Goal: Task Accomplishment & Management: Manage account settings

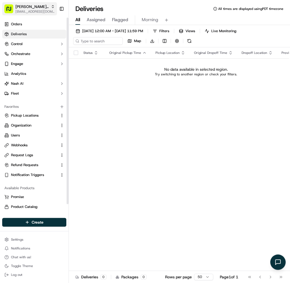
click at [32, 10] on span "[EMAIL_ADDRESS][DOMAIN_NAME]" at bounding box center [34, 11] width 39 height 4
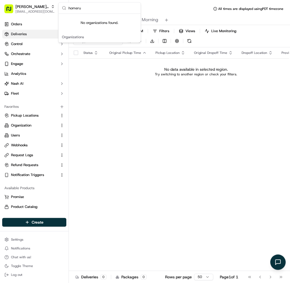
type input "homeru"
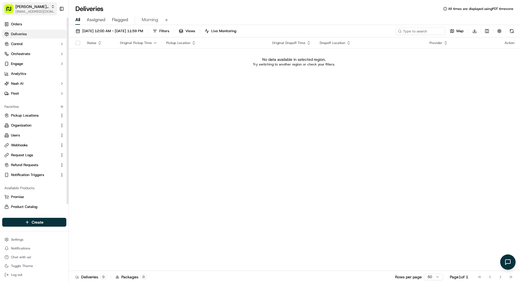
click at [40, 10] on span "[EMAIL_ADDRESS][DOMAIN_NAME]" at bounding box center [34, 11] width 39 height 4
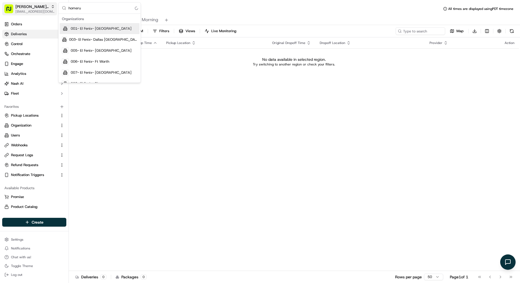
type input "homerun"
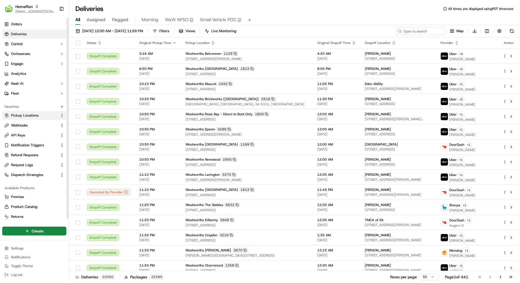
click at [35, 114] on span "Pickup Locations" at bounding box center [25, 115] width 28 height 5
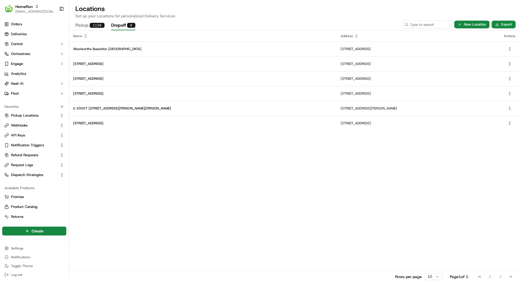
click at [112, 26] on button "Dropoff 6" at bounding box center [123, 25] width 24 height 9
click at [97, 26] on div "1139" at bounding box center [97, 25] width 15 height 5
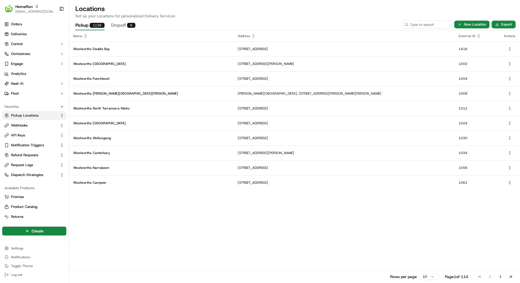
click at [125, 25] on button "Dropoff 6" at bounding box center [123, 25] width 24 height 9
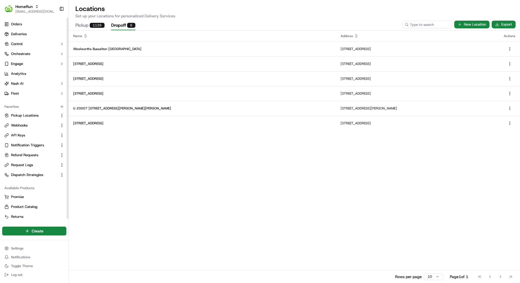
scroll to position [2, 0]
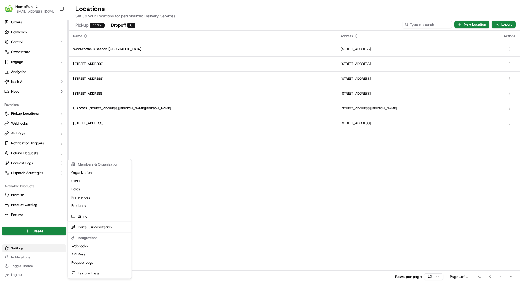
click at [21, 250] on html "HomeRun kareem@usenash.com Toggle Sidebar Orders Deliveries Control Orchestrate…" at bounding box center [260, 141] width 520 height 283
click at [98, 30] on html "HomeRun kareem@usenash.com Toggle Sidebar Orders Deliveries Control Orchestrate…" at bounding box center [260, 141] width 520 height 283
click at [27, 250] on html "HomeRun kareem@usenash.com Toggle Sidebar Orders Deliveries Control Orchestrate…" at bounding box center [260, 141] width 520 height 283
click at [87, 189] on link "Roles" at bounding box center [99, 189] width 61 height 8
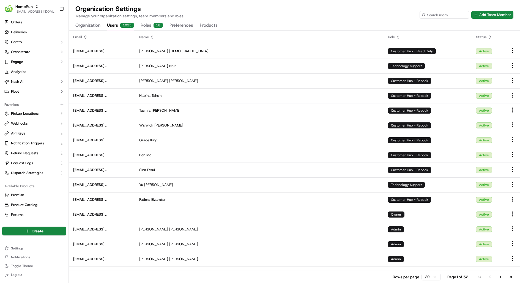
click at [111, 23] on button "Users 1023" at bounding box center [120, 25] width 27 height 9
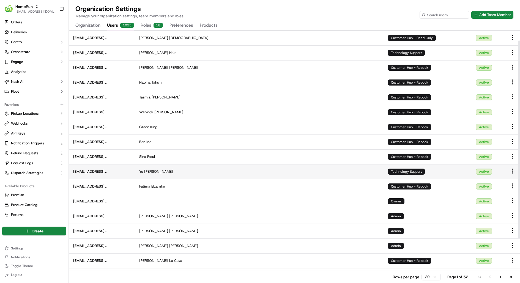
scroll to position [14, 0]
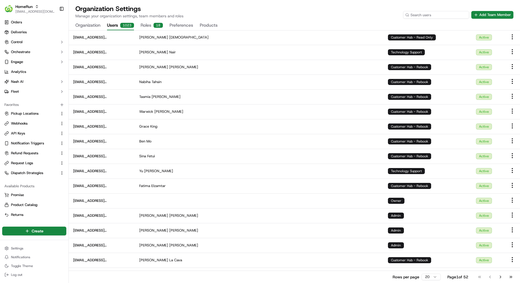
click at [290, 15] on input at bounding box center [436, 15] width 66 height 8
type input "kareem"
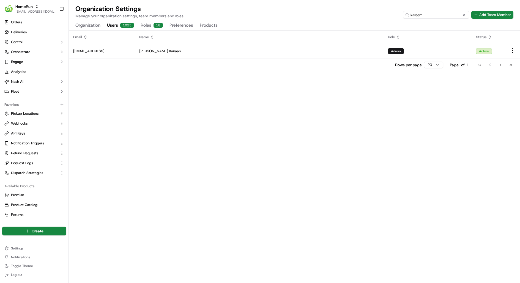
scroll to position [0, 0]
click at [290, 50] on html "HomeRun kareem@usenash.com Toggle Sidebar Orders Deliveries Control Orchestrate…" at bounding box center [260, 141] width 520 height 283
click at [290, 62] on div "Edit" at bounding box center [502, 60] width 32 height 8
click at [290, 70] on div "Remove" at bounding box center [502, 68] width 32 height 8
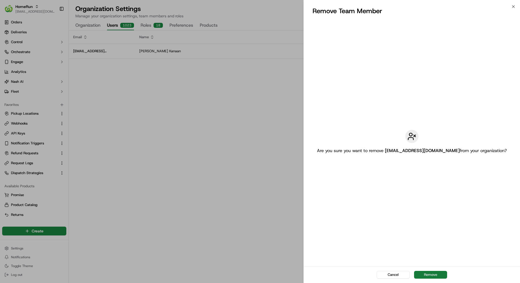
click at [290, 272] on button "Remove" at bounding box center [430, 275] width 33 height 8
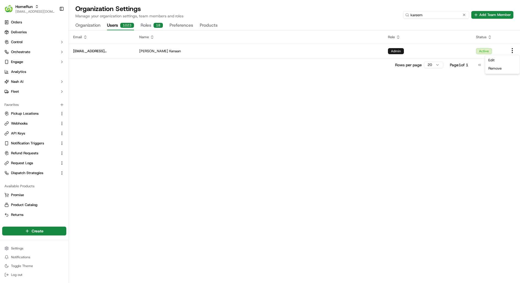
click at [290, 15] on input "kareem" at bounding box center [436, 15] width 66 height 8
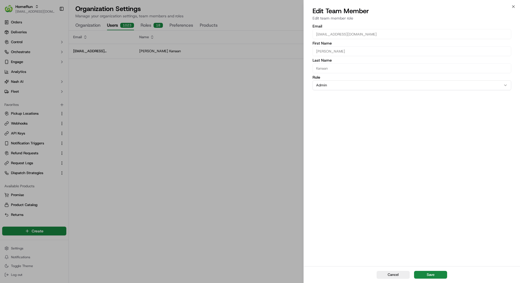
click button "Close" at bounding box center [513, 6] width 4 height 4
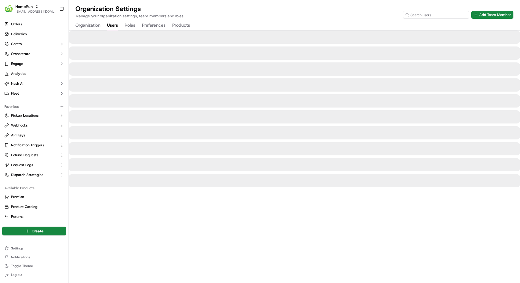
click at [445, 14] on input at bounding box center [436, 15] width 66 height 8
type input "kareem"
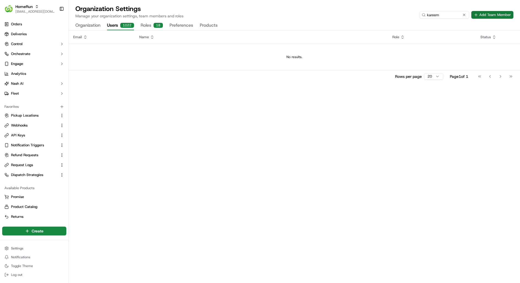
click at [483, 15] on button "Add Team Member" at bounding box center [492, 15] width 42 height 8
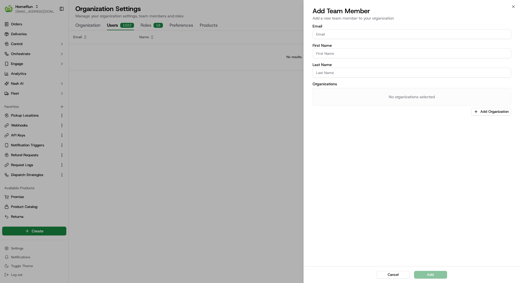
click at [358, 35] on input "Email" at bounding box center [411, 34] width 199 height 10
type input "[EMAIL_ADDRESS][DOMAIN_NAME]"
click at [339, 52] on input "First Name" at bounding box center [411, 53] width 199 height 10
type input "Kareem"
type input "Kanaan"
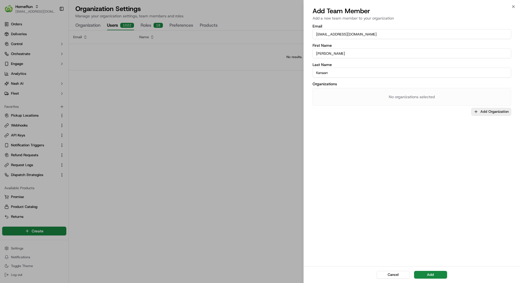
click at [489, 109] on button "Add Organization" at bounding box center [491, 112] width 40 height 8
click at [471, 142] on span "HomeRun" at bounding box center [484, 140] width 68 height 5
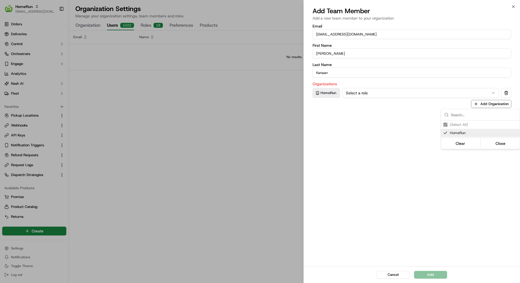
click at [435, 203] on div at bounding box center [260, 141] width 520 height 283
click at [401, 89] on button "Select a role" at bounding box center [420, 93] width 157 height 10
click at [379, 99] on div "Organizations HomeRun Admin Add Organization" at bounding box center [411, 95] width 199 height 26
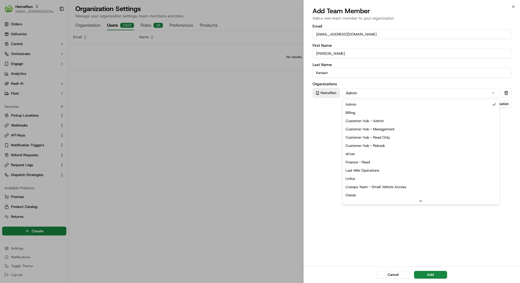
click at [379, 94] on button "Admin" at bounding box center [420, 93] width 157 height 10
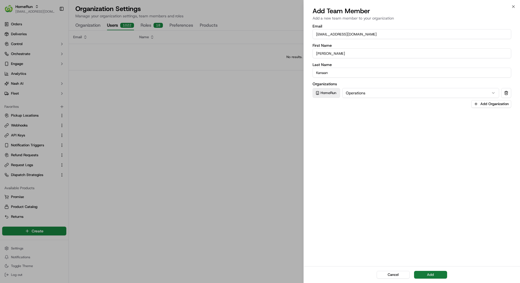
click at [434, 275] on button "Add" at bounding box center [430, 275] width 33 height 8
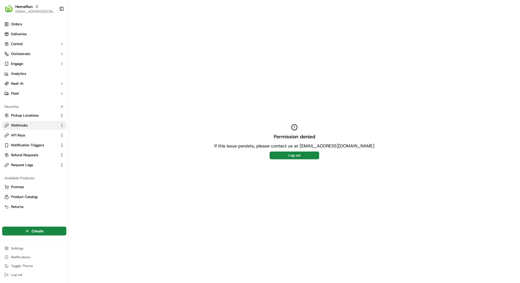
click at [27, 124] on span "Webhooks" at bounding box center [19, 125] width 17 height 5
click at [30, 111] on button "Pickup Locations" at bounding box center [34, 115] width 64 height 9
click at [29, 115] on span "Pickup Locations" at bounding box center [25, 115] width 28 height 5
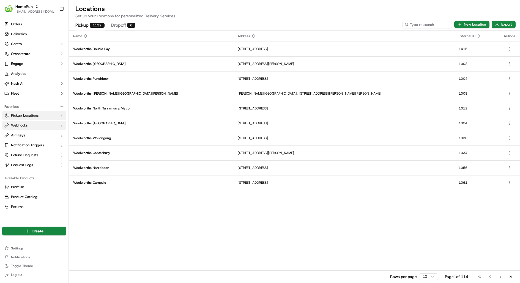
click at [25, 127] on span "Webhooks" at bounding box center [19, 125] width 17 height 5
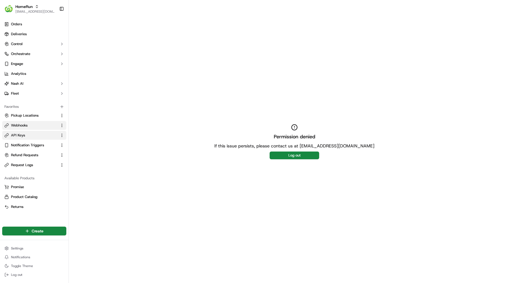
click at [25, 137] on link "API Keys" at bounding box center [30, 135] width 53 height 5
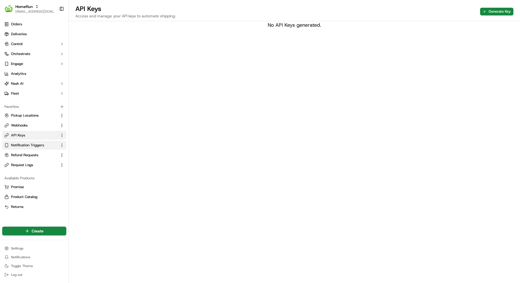
click at [26, 146] on span "Notification Triggers" at bounding box center [27, 145] width 33 height 5
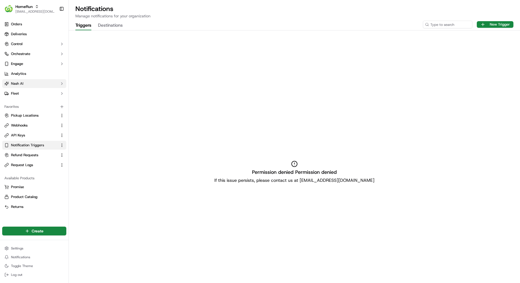
click at [32, 81] on button "Nash AI" at bounding box center [34, 83] width 64 height 9
click at [34, 83] on button "Nash AI" at bounding box center [34, 83] width 64 height 9
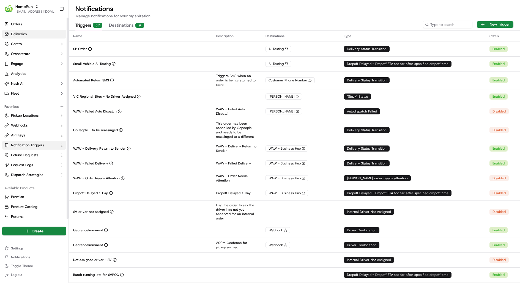
click at [44, 32] on link "Deliveries" at bounding box center [34, 34] width 64 height 9
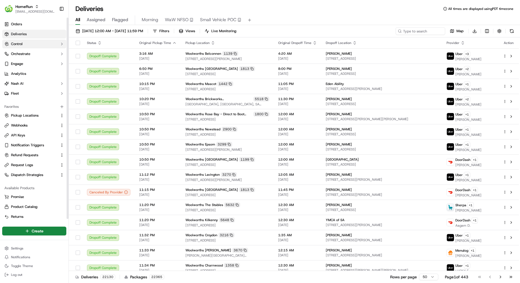
click at [44, 43] on button "Control" at bounding box center [34, 44] width 64 height 9
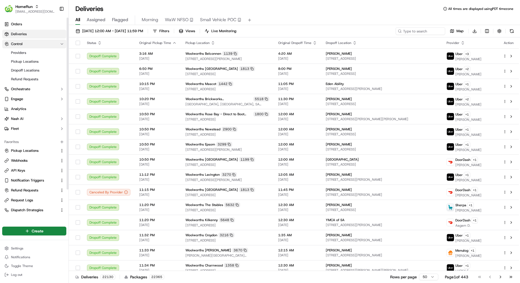
click at [44, 43] on button "Control" at bounding box center [34, 44] width 64 height 9
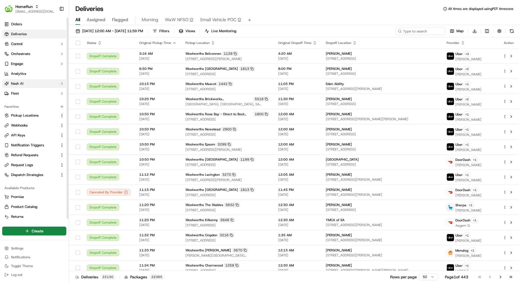
click at [41, 81] on button "Nash AI" at bounding box center [34, 83] width 64 height 9
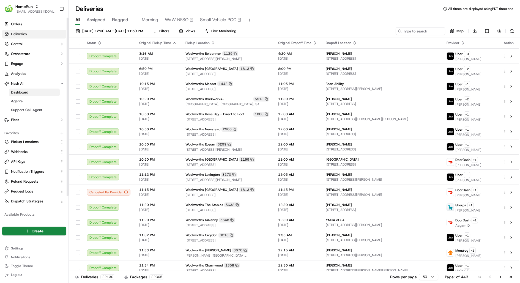
click at [40, 92] on link "Dashboard" at bounding box center [34, 93] width 51 height 8
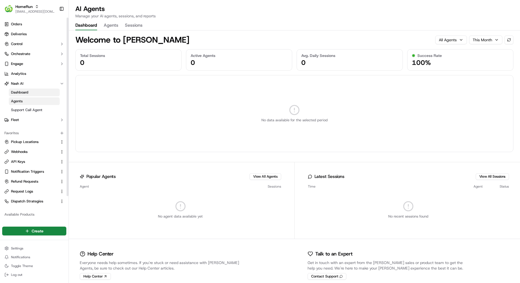
click at [34, 103] on link "Agents" at bounding box center [34, 101] width 51 height 8
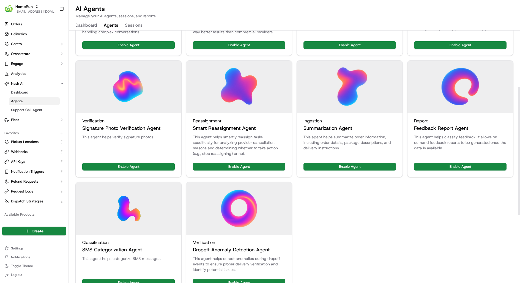
scroll to position [245, 0]
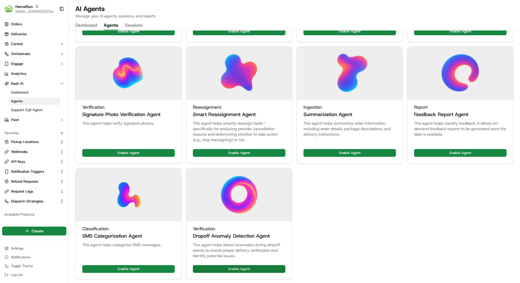
click at [252, 265] on button "Enable Agent" at bounding box center [239, 269] width 92 height 8
click at [261, 266] on button "Manage Agent" at bounding box center [262, 269] width 45 height 8
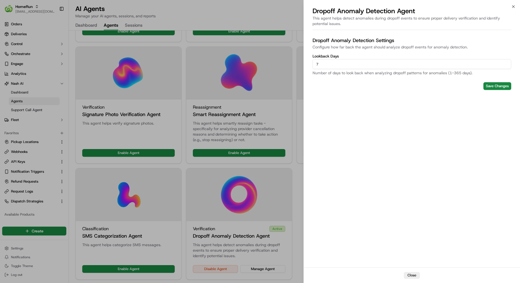
click at [380, 67] on input "7" at bounding box center [411, 64] width 199 height 10
click at [276, 127] on div at bounding box center [260, 141] width 520 height 283
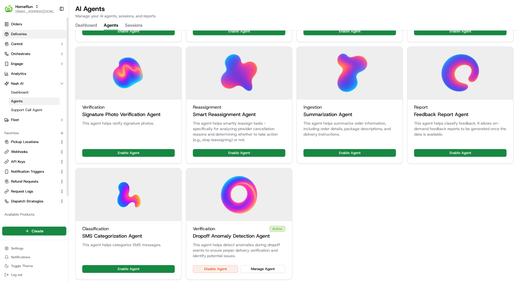
click at [36, 34] on link "Deliveries" at bounding box center [34, 34] width 64 height 9
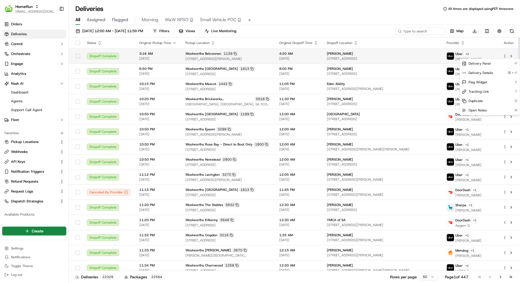
click at [505, 55] on html "HomeRun [EMAIL_ADDRESS][DOMAIN_NAME] Toggle Sidebar Orders Deliveries Control O…" at bounding box center [260, 141] width 520 height 283
click at [495, 73] on div "Delivery Details ⌘+⏎" at bounding box center [490, 72] width 60 height 9
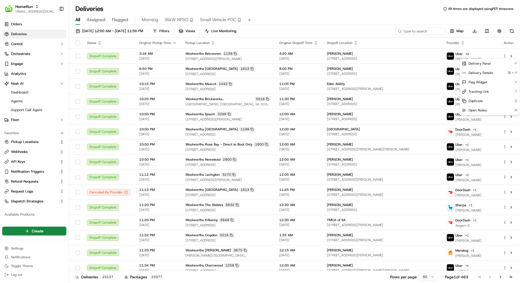
click at [427, 29] on html "HomeRun [EMAIL_ADDRESS][DOMAIN_NAME] Toggle Sidebar Orders Deliveries Control O…" at bounding box center [260, 141] width 520 height 283
click at [424, 29] on input at bounding box center [412, 31] width 66 height 8
paste input "dlv_n7Kz9jqazACWTiPx7NMn6C"
type input "dlv_n7Kz9jqazACWTiPx7NMn6C"
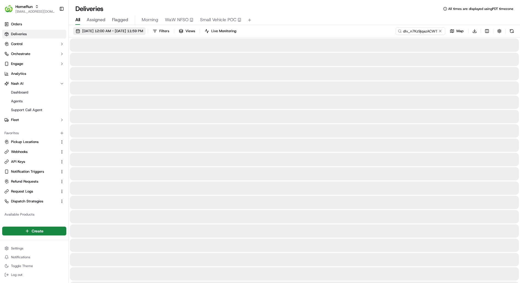
click at [138, 32] on span "[DATE] 12:00 AM - [DATE] 11:59 PM" at bounding box center [112, 31] width 61 height 5
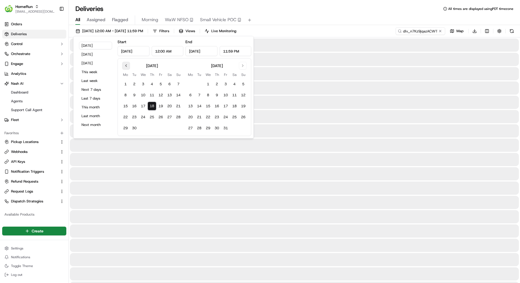
click at [127, 65] on button "Go to previous month" at bounding box center [126, 66] width 8 height 8
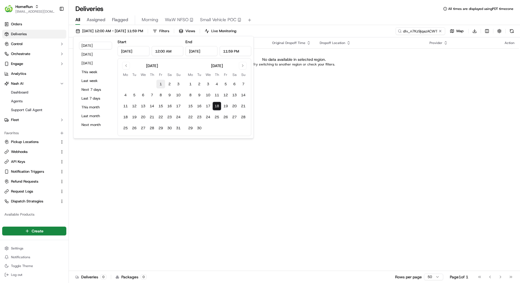
click at [158, 82] on button "1" at bounding box center [160, 84] width 9 height 9
type input "Aug 1, 2025"
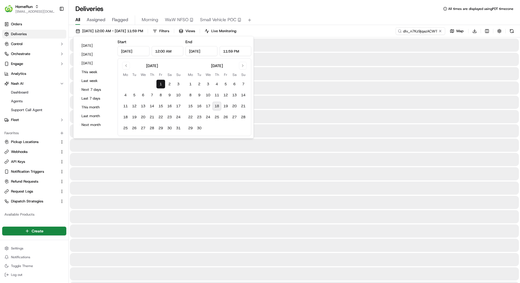
click at [219, 104] on button "18" at bounding box center [216, 106] width 9 height 9
type input "Sep 18, 2025"
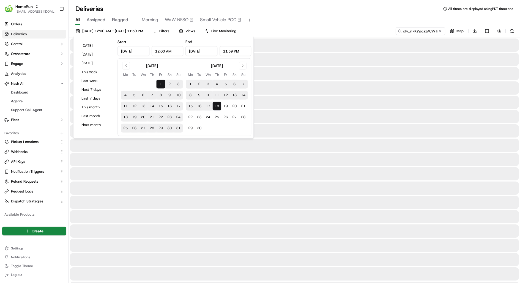
click at [326, 28] on div "01/08/2025 12:00 AM - 18/09/2025 11:59 PM Filters Views Live Monitoring dlv_n7K…" at bounding box center [294, 32] width 451 height 10
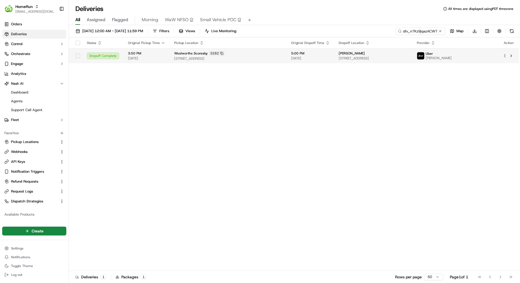
click at [504, 55] on html "HomeRun kareem@usenash.com Toggle Sidebar Orders Deliveries Control Orchestrate…" at bounding box center [260, 141] width 520 height 283
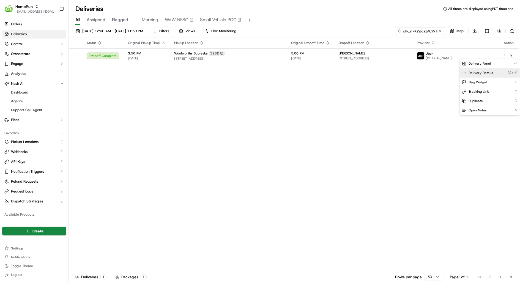
click at [493, 76] on div "Delivery Details ⌘+⏎" at bounding box center [490, 72] width 60 height 9
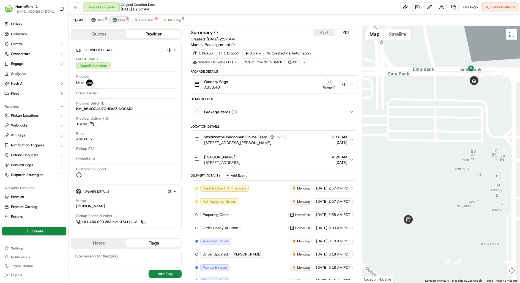
click at [114, 20] on img at bounding box center [114, 20] width 4 height 4
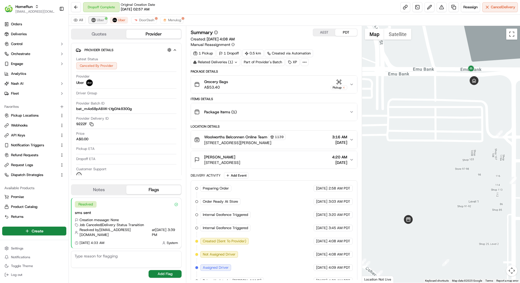
click at [99, 20] on span "Uber" at bounding box center [100, 20] width 7 height 4
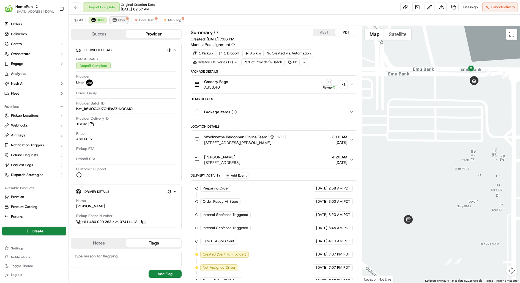
click at [112, 20] on img at bounding box center [114, 20] width 4 height 4
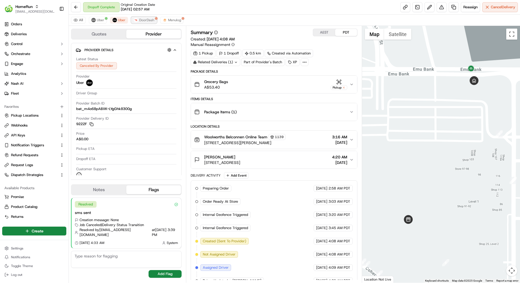
click at [134, 21] on img at bounding box center [136, 20] width 4 height 4
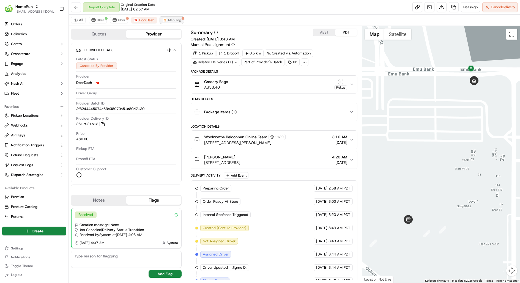
click at [165, 22] on button "Menulog" at bounding box center [171, 20] width 23 height 7
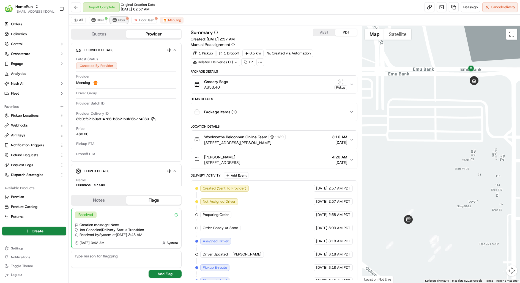
click at [114, 22] on img at bounding box center [114, 20] width 4 height 4
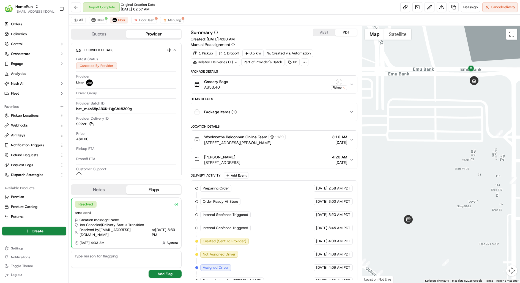
click at [153, 23] on div "All Uber Uber DoorDash Menulog" at bounding box center [294, 20] width 451 height 11
click at [74, 7] on button at bounding box center [76, 7] width 10 height 10
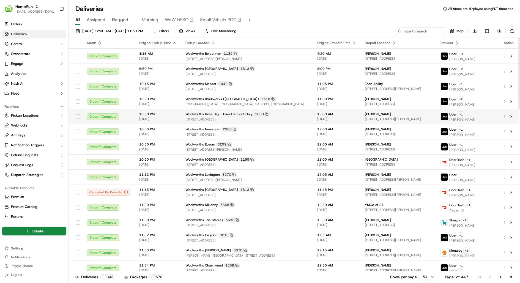
click at [504, 117] on div at bounding box center [509, 116] width 12 height 7
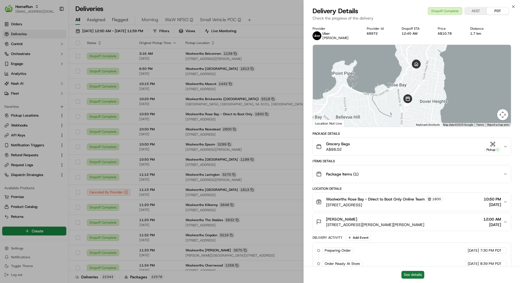
click at [415, 276] on button "See details" at bounding box center [412, 275] width 23 height 8
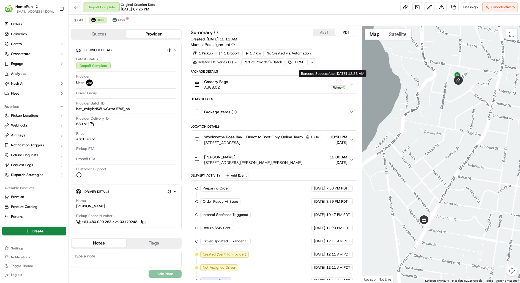
click at [337, 83] on icon "button" at bounding box center [337, 83] width 1 height 1
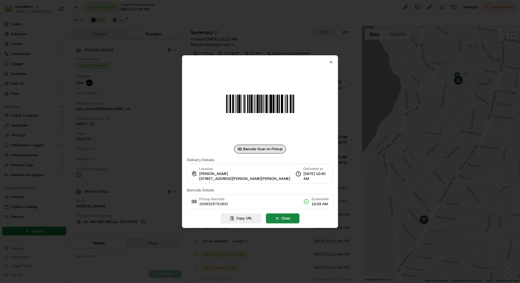
click at [343, 70] on div at bounding box center [260, 141] width 520 height 283
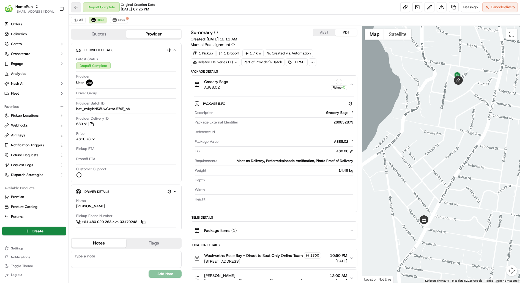
click at [72, 8] on button at bounding box center [76, 7] width 10 height 10
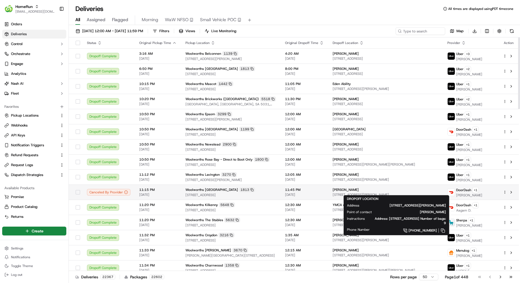
click at [403, 193] on span "[STREET_ADDRESS][PERSON_NAME]" at bounding box center [385, 195] width 106 height 4
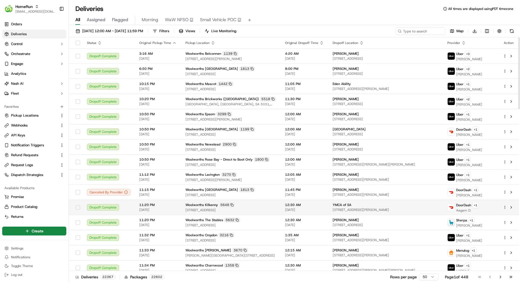
click at [292, 205] on td "12:30 AM 18/09/2025" at bounding box center [305, 207] width 48 height 15
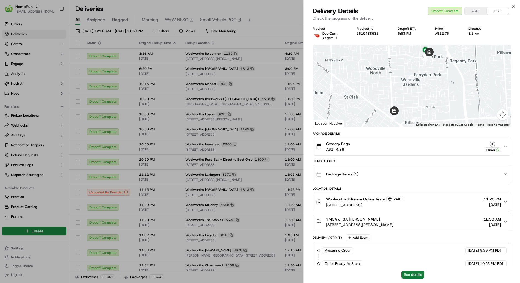
click at [416, 276] on button "See details" at bounding box center [412, 275] width 23 height 8
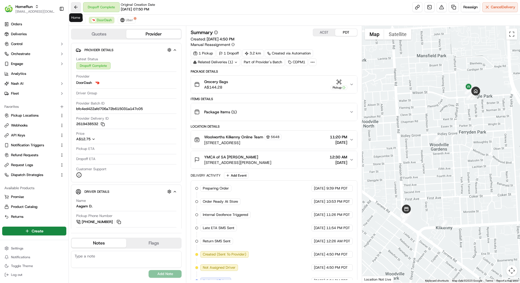
click at [75, 7] on button at bounding box center [76, 7] width 10 height 10
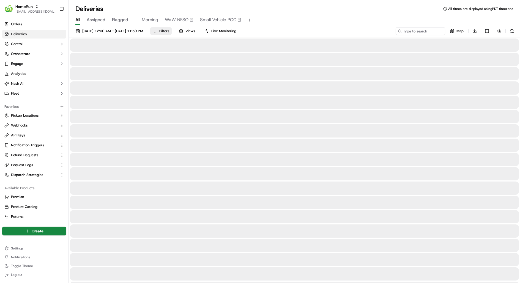
click at [169, 32] on span "Filters" at bounding box center [164, 31] width 10 height 5
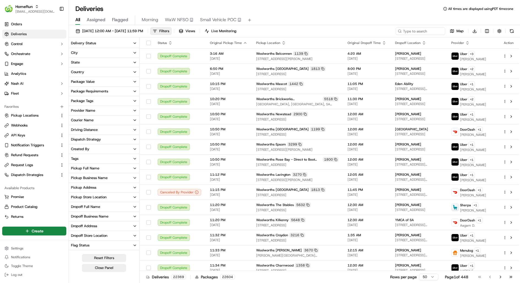
click at [110, 92] on button "Package Requirements" at bounding box center [104, 91] width 70 height 9
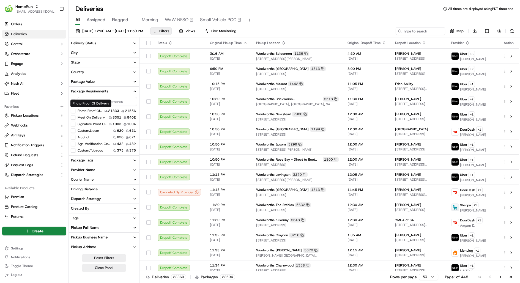
click at [91, 110] on label "Photo Proof Of Delivery" at bounding box center [90, 111] width 25 height 4
click at [75, 110] on button "Photo Proof Of Delivery" at bounding box center [73, 111] width 4 height 4
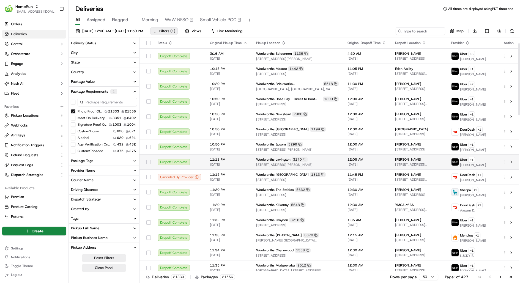
scroll to position [62, 0]
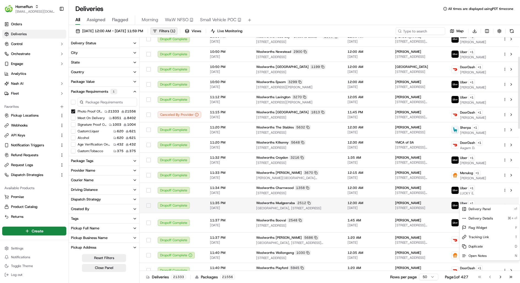
click at [504, 200] on html "HomeRun kareem@usenash.com Toggle Sidebar Orders Deliveries Control Orchestrate…" at bounding box center [260, 141] width 520 height 283
click at [491, 217] on span "Delivery Details" at bounding box center [480, 218] width 24 height 4
click at [411, 224] on html "HomeRun kareem@usenash.com Toggle Sidebar Orders Deliveries Control Orchestrate…" at bounding box center [260, 141] width 520 height 283
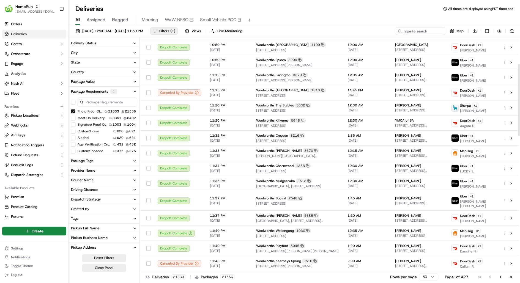
scroll to position [88, 0]
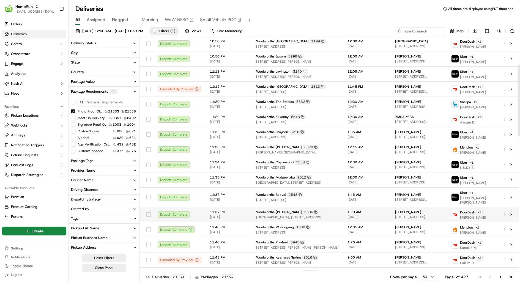
click at [415, 215] on span "[STREET_ADDRESS][PERSON_NAME][PERSON_NAME]" at bounding box center [418, 217] width 47 height 4
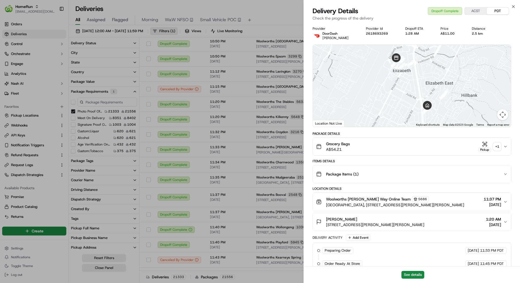
click at [498, 146] on div "+ 1" at bounding box center [497, 147] width 8 height 8
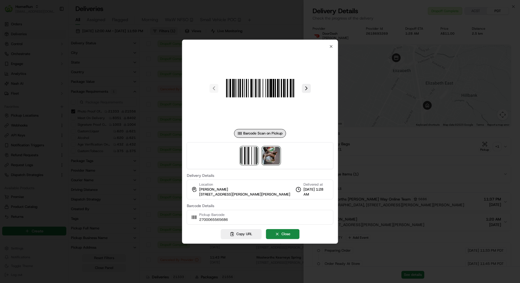
click at [274, 154] on img at bounding box center [271, 156] width 18 height 18
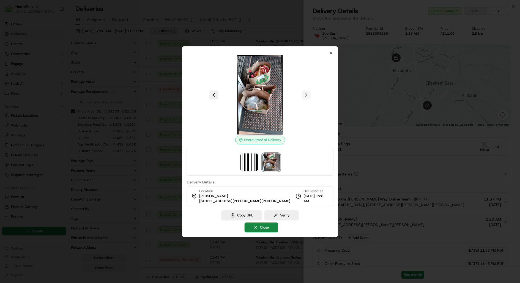
click at [414, 278] on div at bounding box center [260, 141] width 520 height 283
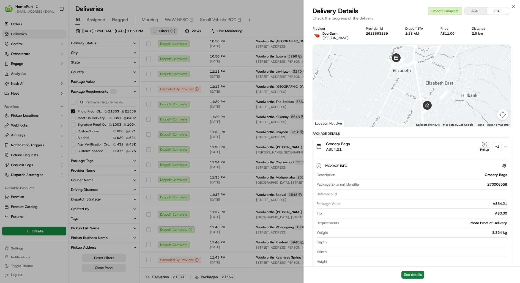
click at [414, 278] on button "See details" at bounding box center [412, 275] width 23 height 8
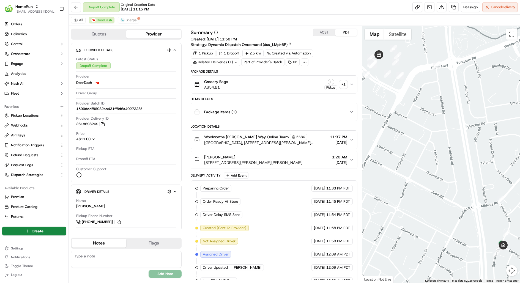
click at [344, 86] on div "+ 1" at bounding box center [343, 85] width 8 height 8
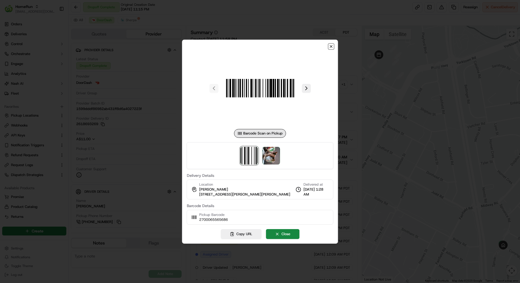
click at [330, 45] on icon "button" at bounding box center [331, 46] width 4 height 4
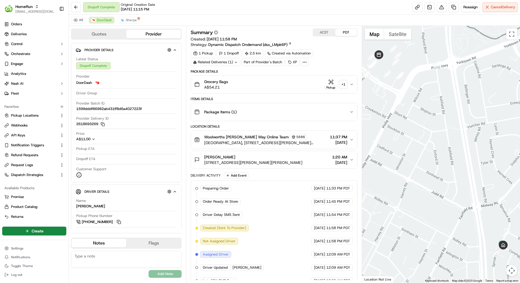
click at [344, 85] on div "+ 1" at bounding box center [343, 85] width 8 height 8
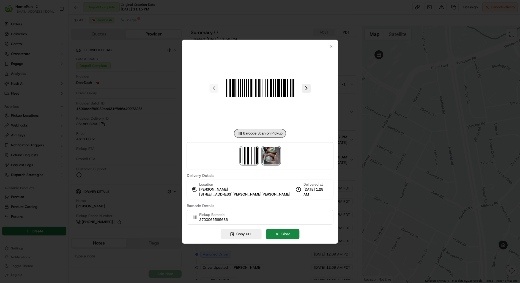
click at [264, 155] on img at bounding box center [271, 156] width 18 height 18
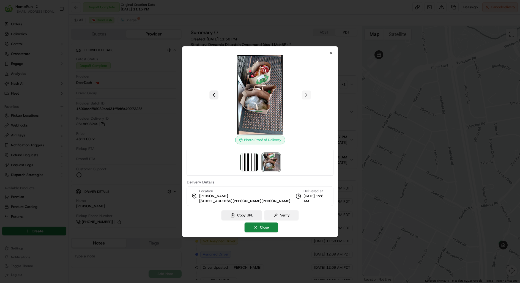
click at [285, 213] on button "Verify" at bounding box center [281, 215] width 34 height 10
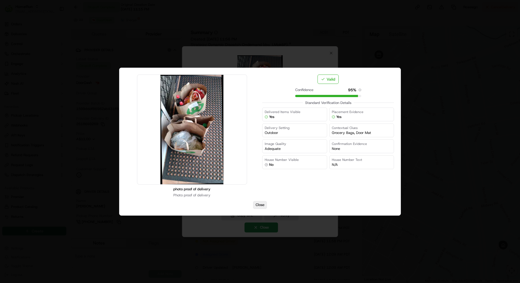
click at [263, 207] on button "Close" at bounding box center [260, 205] width 14 height 8
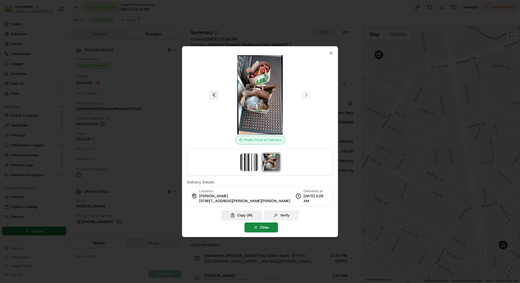
click at [288, 215] on button "Verify" at bounding box center [281, 215] width 34 height 10
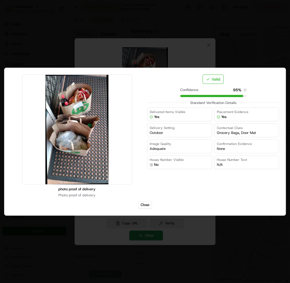
click at [255, 18] on div at bounding box center [145, 141] width 290 height 283
click at [145, 202] on button "Close" at bounding box center [145, 205] width 14 height 8
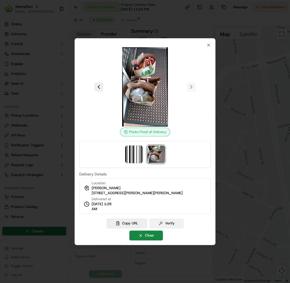
click at [173, 223] on button "Verify" at bounding box center [166, 223] width 34 height 10
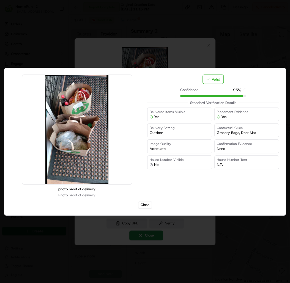
click at [289, 81] on div at bounding box center [145, 141] width 290 height 283
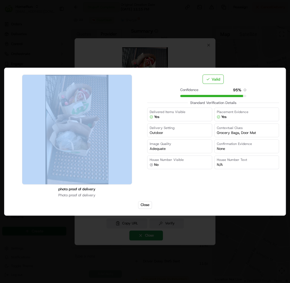
drag, startPoint x: 289, startPoint y: 81, endPoint x: 75, endPoint y: 88, distance: 214.6
click at [75, 88] on body "HomeRun kareem@usenash.com Toggle Sidebar Orders Deliveries Control Orchestrate…" at bounding box center [145, 141] width 290 height 283
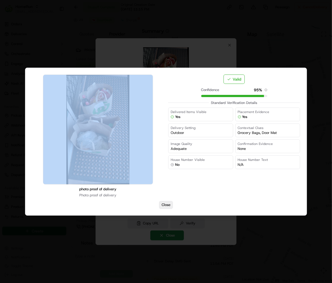
click at [166, 204] on button "Close" at bounding box center [166, 205] width 14 height 8
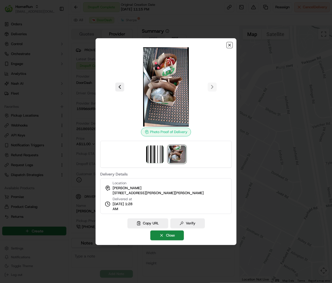
click at [230, 45] on icon "button" at bounding box center [229, 45] width 2 height 2
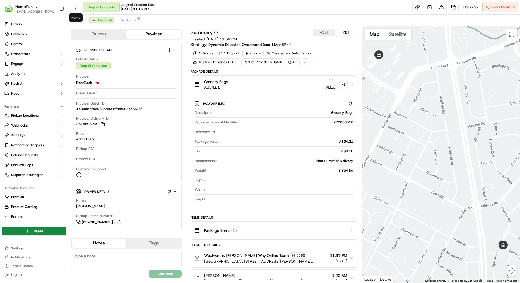
click at [74, 8] on button at bounding box center [76, 7] width 10 height 10
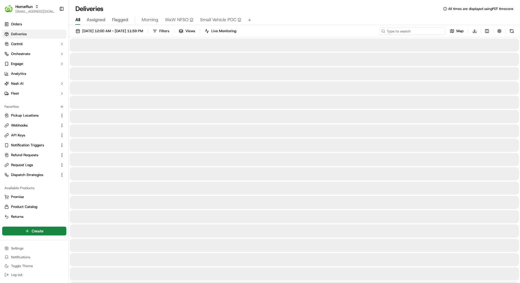
click at [424, 31] on input at bounding box center [412, 31] width 66 height 8
paste input "dlv_n7Kz9jqazACWTiPx7NMn6C"
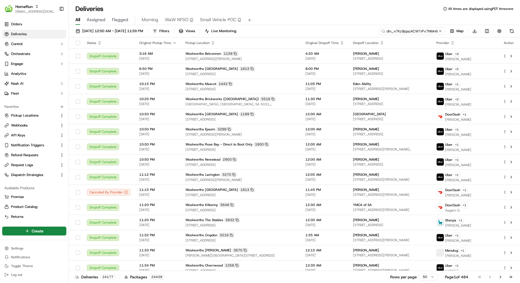
scroll to position [0, 3]
type input "dlv_n7Kz9jqazACWTiPx7NMn6C"
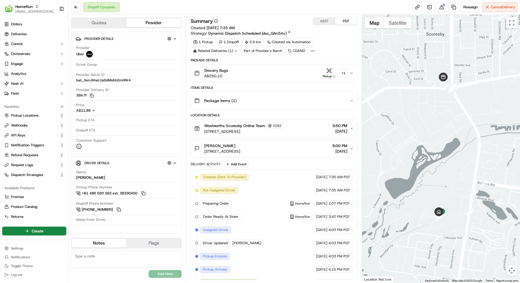
click at [345, 72] on div "+ 1" at bounding box center [343, 73] width 8 height 8
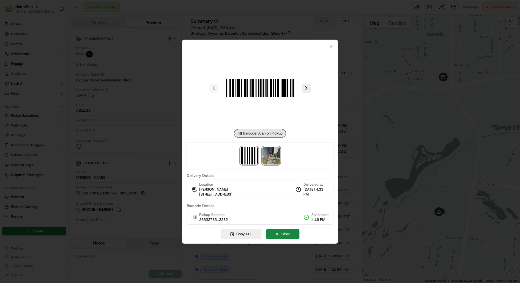
click at [273, 157] on img at bounding box center [271, 156] width 18 height 18
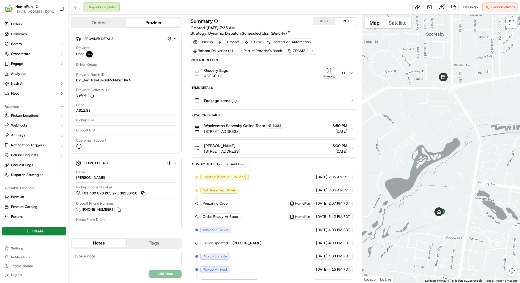
click at [344, 75] on div "+ 1" at bounding box center [343, 73] width 8 height 8
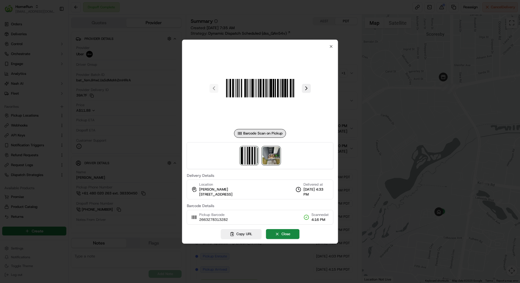
click at [273, 157] on img at bounding box center [271, 156] width 18 height 18
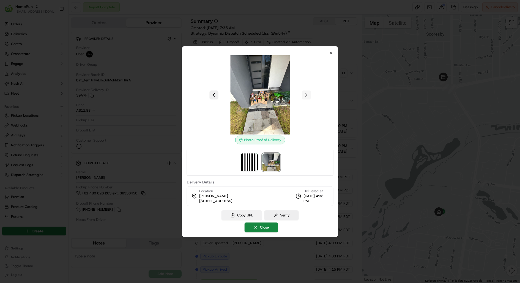
click at [253, 212] on button "Copy URL" at bounding box center [241, 215] width 41 height 10
